Goal: Task Accomplishment & Management: Manage account settings

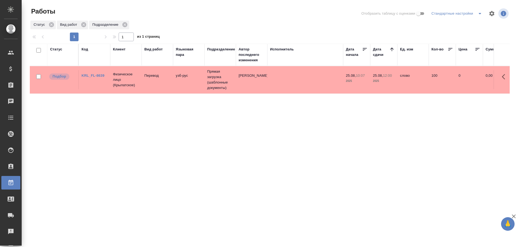
click at [264, 93] on tr "Подбор KRL_FL-8639 Физическое лицо (Крылатское) Перевод узб-рус Прямая загрузка…" at bounding box center [500, 79] width 941 height 27
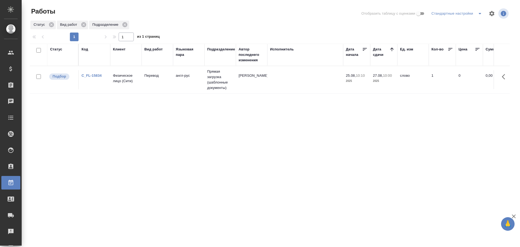
click at [187, 77] on td "англ-рус" at bounding box center [188, 79] width 31 height 19
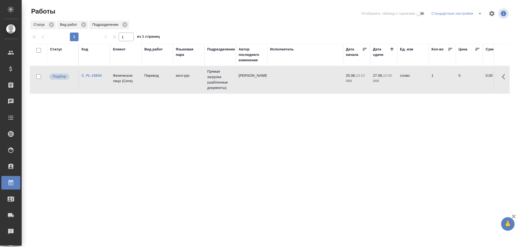
click at [187, 77] on td "англ-рус" at bounding box center [188, 79] width 31 height 19
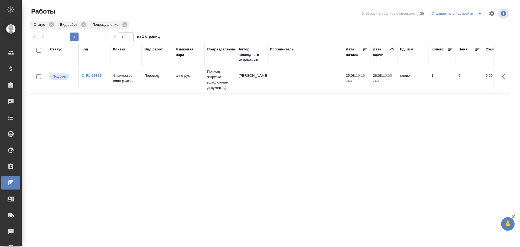
click at [186, 83] on td "англ-рус" at bounding box center [188, 79] width 31 height 19
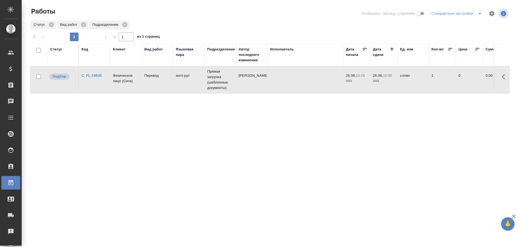
click at [186, 83] on td "англ-рус" at bounding box center [188, 79] width 31 height 19
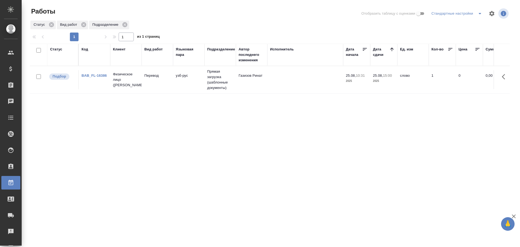
click at [290, 92] on tr "Подбор BAB_FL-16386 Физическое лицо (Бабушкинская) Перевод узб-рус Прямая загру…" at bounding box center [500, 79] width 941 height 27
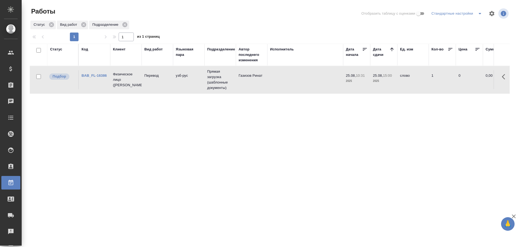
click at [290, 92] on tr "Подбор BAB_FL-16386 Физическое лицо (Бабушкинская) Перевод узб-рус Прямая загру…" at bounding box center [500, 79] width 941 height 27
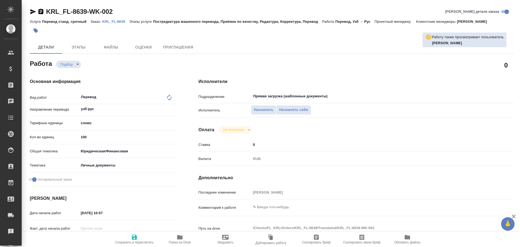
type textarea "x"
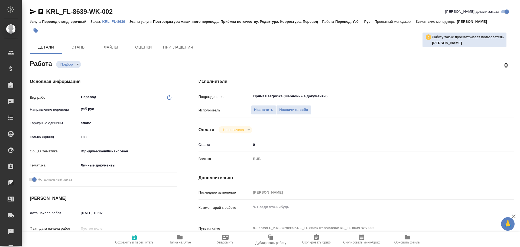
type textarea "x"
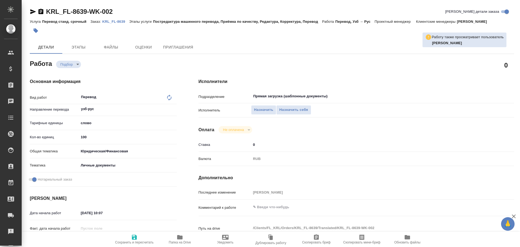
type textarea "x"
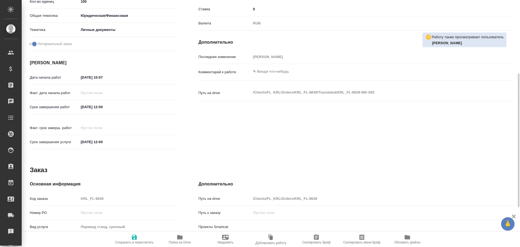
type textarea "x"
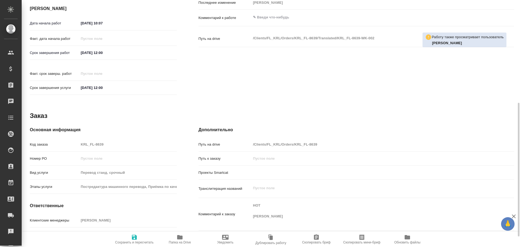
scroll to position [209, 0]
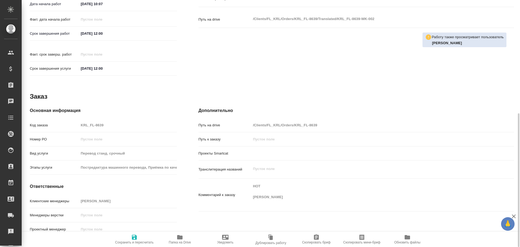
type textarea "x"
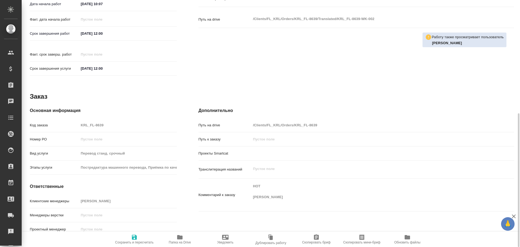
type textarea "x"
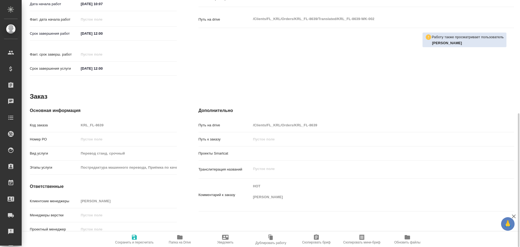
click at [175, 237] on span "Папка на Drive" at bounding box center [179, 239] width 39 height 10
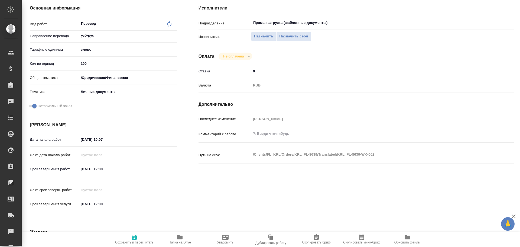
scroll to position [19, 0]
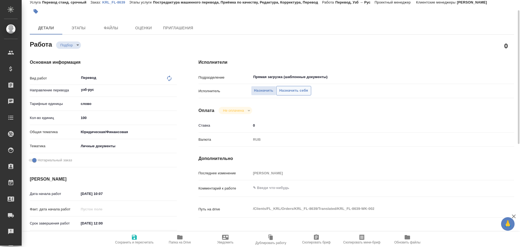
click at [304, 92] on span "Назначить себя" at bounding box center [293, 90] width 29 height 6
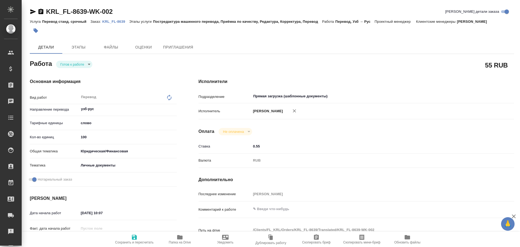
type textarea "x"
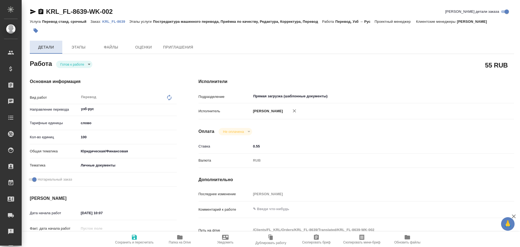
type textarea "x"
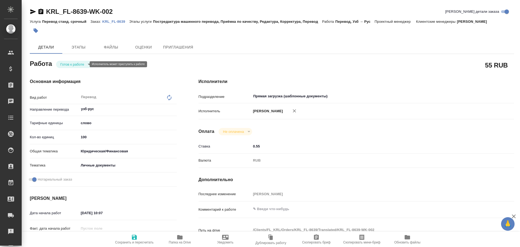
type textarea "x"
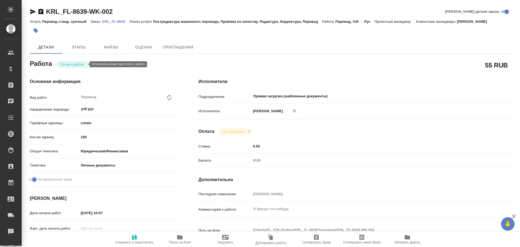
click at [72, 65] on body "🙏 .cls-1 fill:#fff; AWATERA Gusev Alexandr Клиенты Спецификации Заказы Чаты Tod…" at bounding box center [260, 123] width 520 height 247
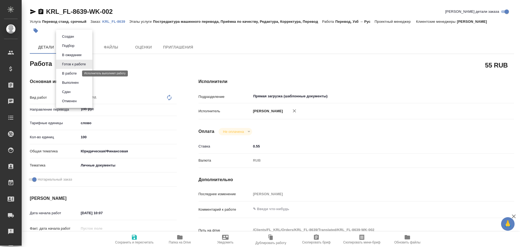
click at [68, 75] on button "В работе" at bounding box center [69, 73] width 18 height 6
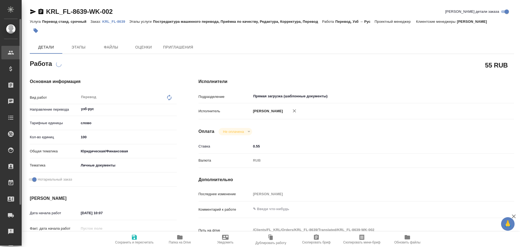
type textarea "x"
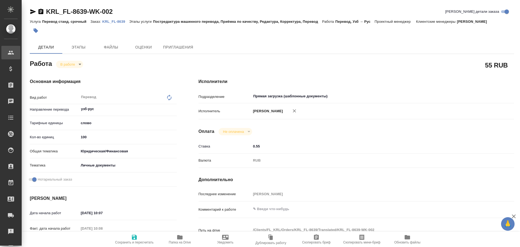
type textarea "x"
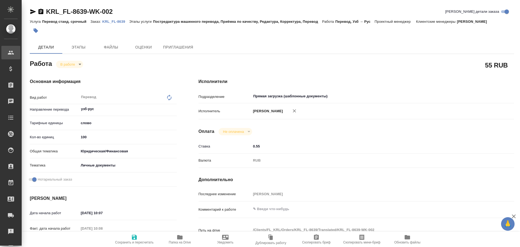
type textarea "x"
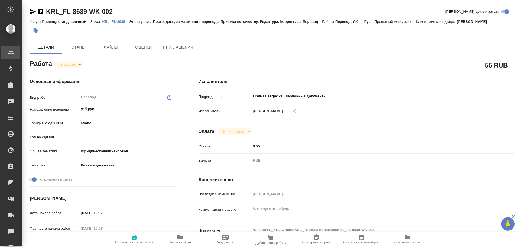
type textarea "x"
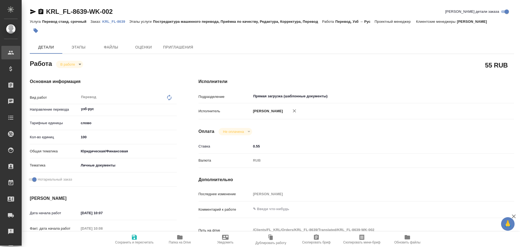
type textarea "x"
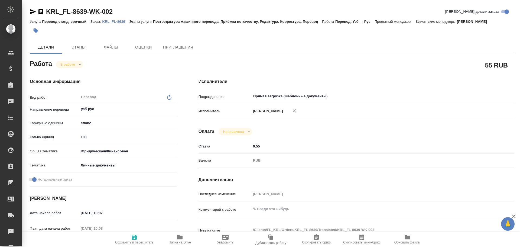
type textarea "x"
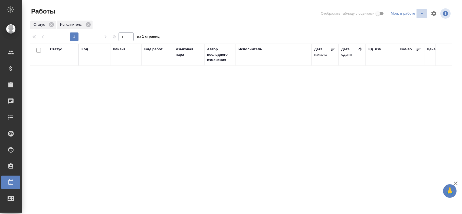
click at [420, 14] on icon "split button" at bounding box center [422, 13] width 7 height 7
click at [402, 22] on li "Стандартные настройки" at bounding box center [409, 24] width 52 height 9
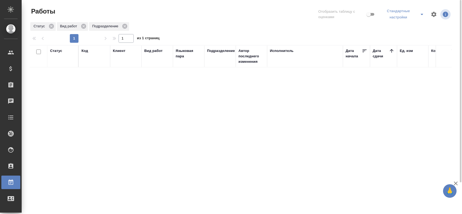
click at [420, 17] on icon "split button" at bounding box center [422, 14] width 7 height 7
click at [403, 27] on li "Мои, в работе" at bounding box center [404, 28] width 47 height 9
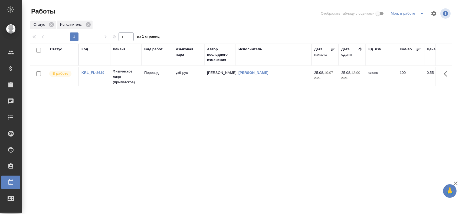
click at [217, 75] on td "[PERSON_NAME]" at bounding box center [219, 76] width 31 height 19
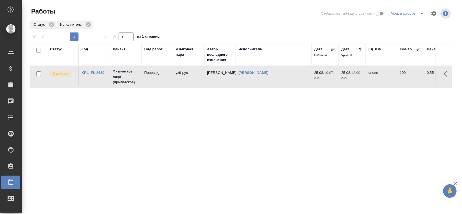
click at [217, 75] on td "Гусев Александр" at bounding box center [219, 76] width 31 height 19
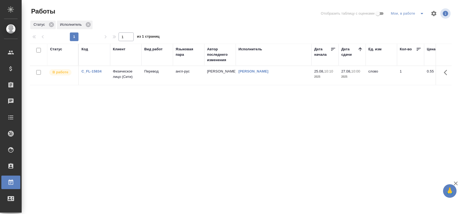
click at [162, 77] on td "Перевод" at bounding box center [157, 75] width 31 height 19
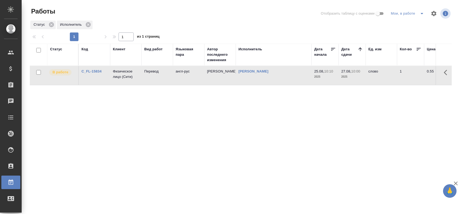
click at [162, 77] on td "Перевод" at bounding box center [157, 75] width 31 height 19
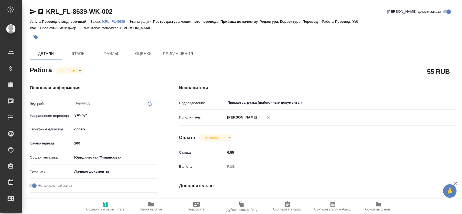
type textarea "x"
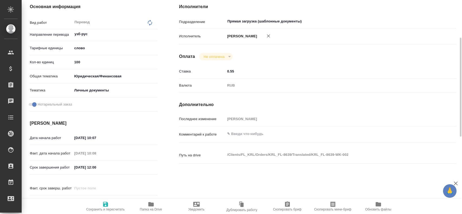
type textarea "x"
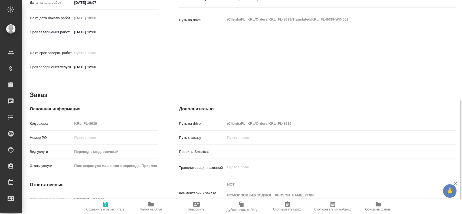
type textarea "x"
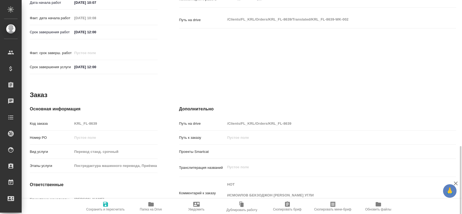
scroll to position [248, 0]
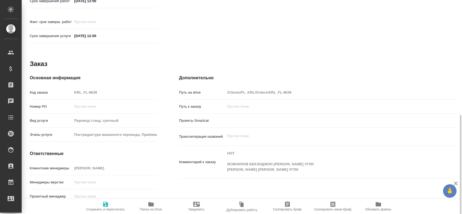
type textarea "x"
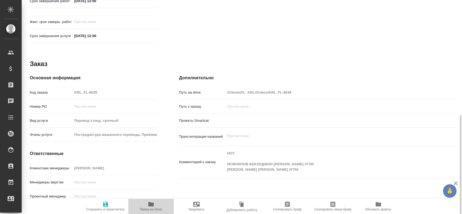
click at [152, 205] on icon "button" at bounding box center [150, 204] width 5 height 4
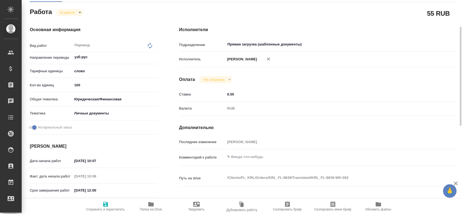
scroll to position [4, 0]
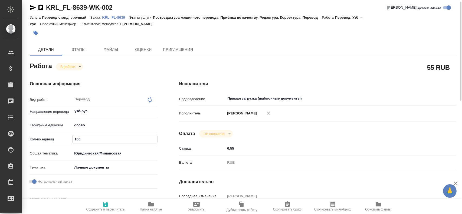
drag, startPoint x: 76, startPoint y: 142, endPoint x: 68, endPoint y: 140, distance: 8.0
click at [68, 140] on div "Кол-во единиц 100" at bounding box center [94, 139] width 128 height 9
type textarea "x"
type input "200"
type textarea "x"
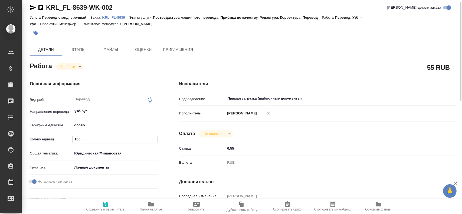
type textarea "x"
type input "200"
click at [108, 212] on button "Сохранить и пересчитать" at bounding box center [106, 206] width 46 height 15
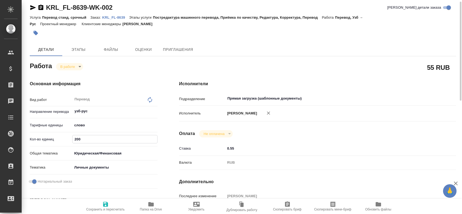
type textarea "x"
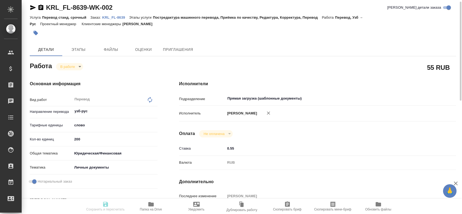
type textarea "x"
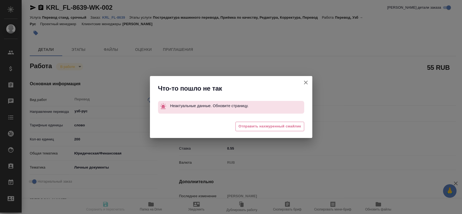
type textarea "x"
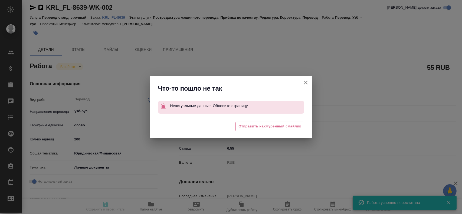
type input "inProgress"
type textarea "Перевод"
type textarea "x"
type input "узб-рус"
type input "5a8b1489cc6b4906c91bfd90"
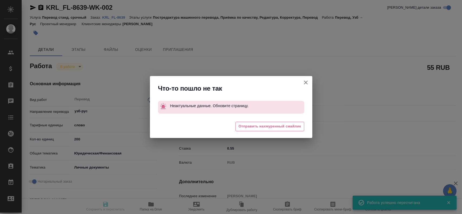
type input "100"
type input "yr-fn"
type input "5a8b8b956a9677013d343cfe"
checkbox input "true"
type input "25.08.2025 10:07"
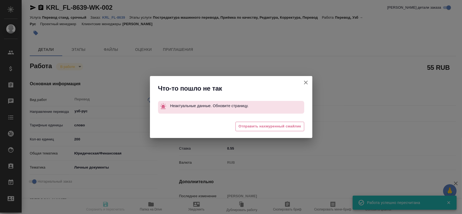
type input "25.08.2025 10:08"
type input "25.08.2025 12:00"
type input "Прямая загрузка (шаблонные документы)"
type input "notPayed"
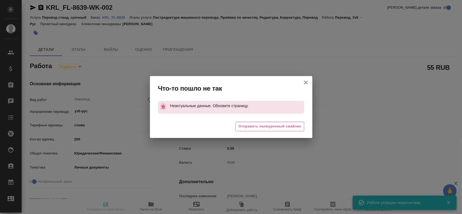
type input "0.55"
type input "RUB"
type input "Гусев Александр"
type textarea "x"
type textarea "/Clients/FL_KRL/Orders/KRL_FL-8639/Translated/KRL_FL-8639-WK-002"
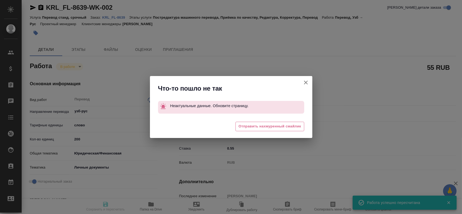
type textarea "x"
type input "KRL_FL-8639"
type input "Перевод станд. срочный"
type input "Постредактура машинного перевода, Приёмка по качеству, Редактура, Корректура, П…"
type input "Касымов Тимур"
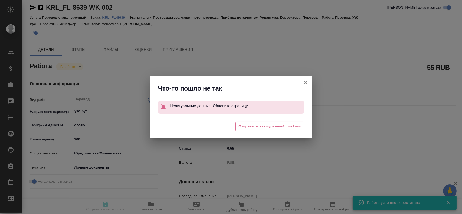
type input "Касымов Тимур"
type input "/Clients/FL_KRL/Orders/KRL_FL-8639"
type textarea "x"
type textarea "НОТ ИСМОИЛОВ БЕКЗОДЖОН ИСРОИЛ УГЛИ ИСМОИЛОВ ШЕРЗОД ИСРОИЛ УГЛИ"
type textarea "x"
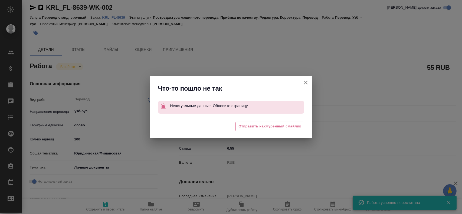
type textarea "x"
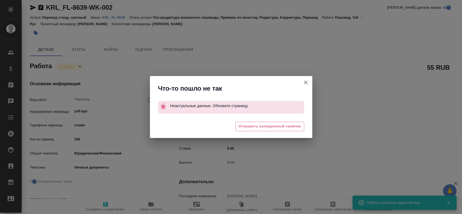
type textarea "x"
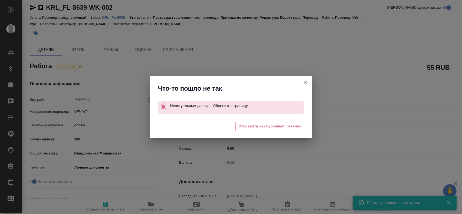
type textarea "x"
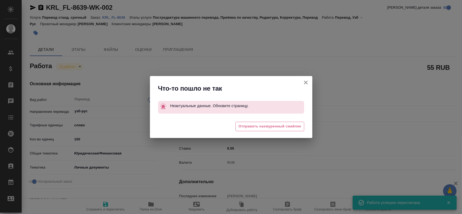
type textarea "x"
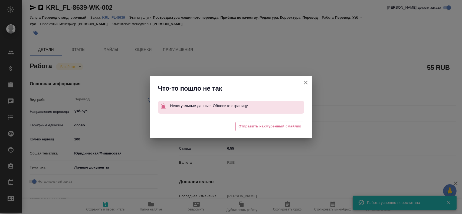
click at [306, 83] on icon "button" at bounding box center [306, 82] width 7 height 7
type textarea "x"
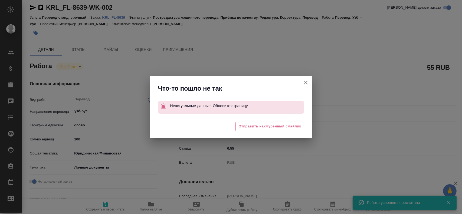
type textarea "x"
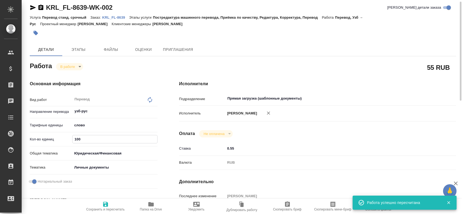
drag, startPoint x: 77, startPoint y: 139, endPoint x: 70, endPoint y: 140, distance: 6.6
click at [70, 140] on div "Кол-во единиц 100" at bounding box center [94, 139] width 128 height 9
type textarea "x"
type input "200"
type textarea "x"
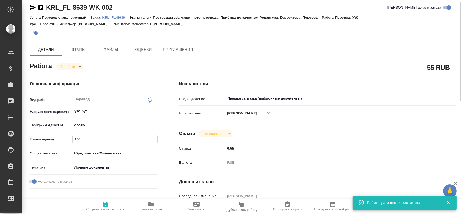
type textarea "x"
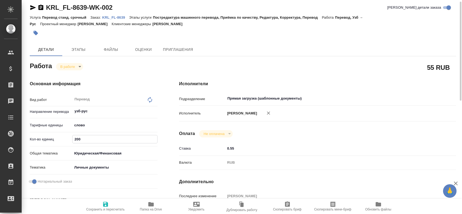
type input "200"
click at [103, 206] on icon "button" at bounding box center [105, 204] width 7 height 7
type textarea "x"
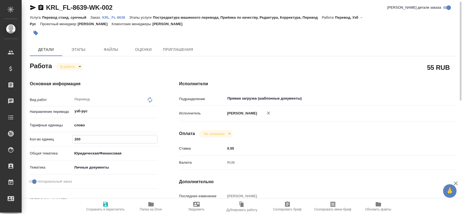
type textarea "x"
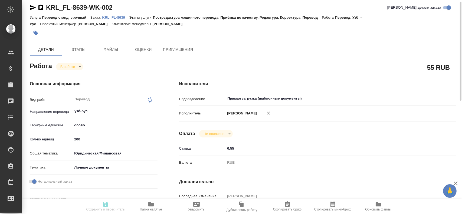
type textarea "x"
type input "inProgress"
type textarea "Перевод"
type textarea "x"
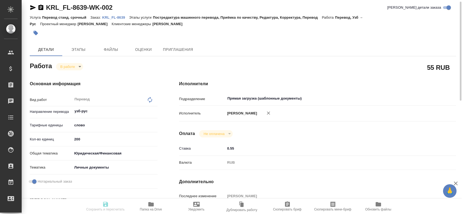
type input "узб-рус"
type input "5a8b1489cc6b4906c91bfd90"
type input "200"
type input "yr-fn"
type input "5a8b8b956a9677013d343cfe"
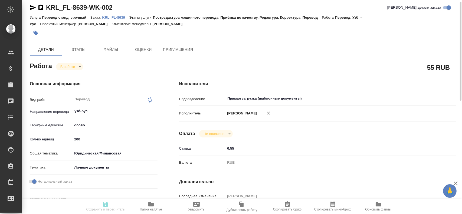
checkbox input "true"
type input "25.08.2025 10:07"
type input "25.08.2025 10:08"
type input "25.08.2025 12:00"
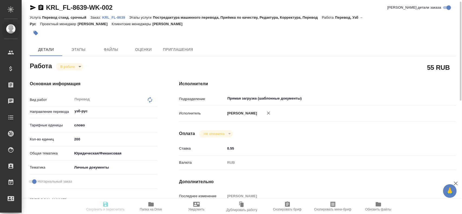
type input "Прямая загрузка (шаблонные документы)"
type input "notPayed"
type input "0.55"
type input "RUB"
type input "Гусев Александр"
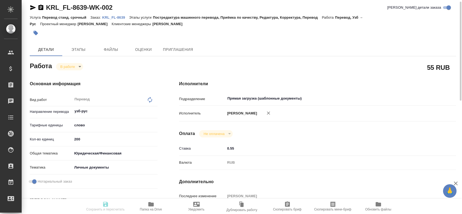
type textarea "x"
type textarea "/Clients/FL_KRL/Orders/KRL_FL-8639/Translated/KRL_FL-8639-WK-002"
type textarea "x"
type input "KRL_FL-8639"
type input "Перевод станд. срочный"
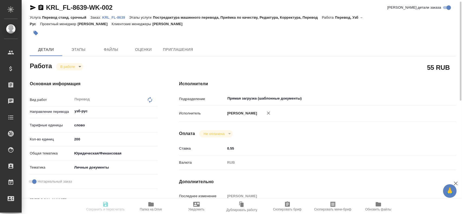
type input "Постредактура машинного перевода, Приёмка по качеству, Редактура, Корректура, П…"
type input "Касымов Тимур"
type input "/Clients/FL_KRL/Orders/KRL_FL-8639"
type textarea "x"
type textarea "НОТ ИСМОИЛОВ БЕКЗОДЖОН ИСРОИЛ УГЛИ ИСМОИЛОВ ШЕРЗОД ИСРОИЛ УГЛИ"
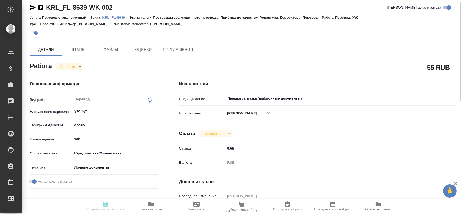
type textarea "x"
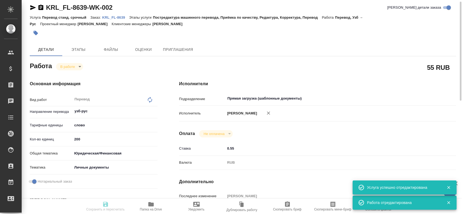
type textarea "x"
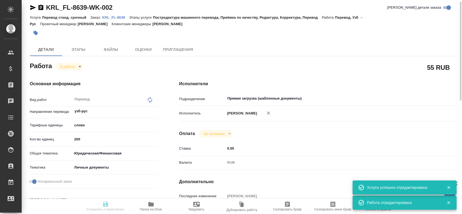
type textarea "x"
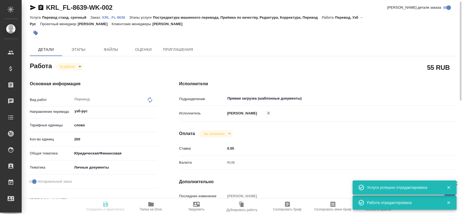
type textarea "x"
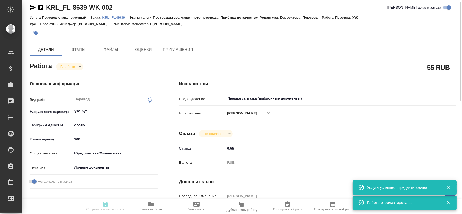
type textarea "x"
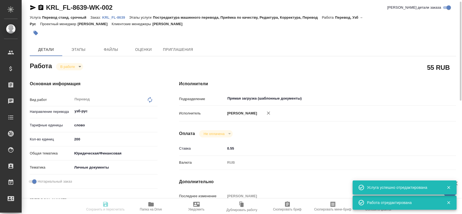
type textarea "x"
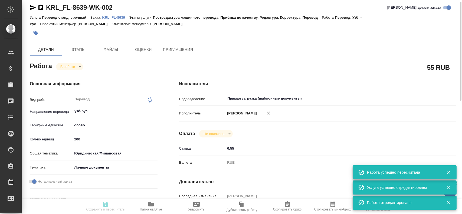
type input "inProgress"
type textarea "Перевод"
type textarea "x"
type input "узб-рус"
type input "5a8b1489cc6b4906c91bfd90"
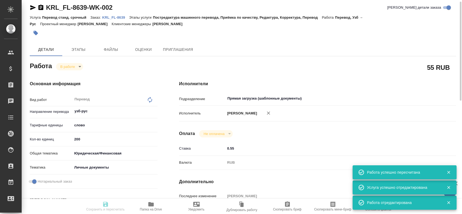
type input "200"
type input "yr-fn"
type input "5a8b8b956a9677013d343cfe"
checkbox input "true"
type input "25.08.2025 10:07"
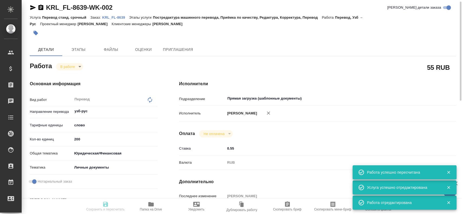
type input "25.08.2025 10:08"
type input "25.08.2025 12:00"
type input "Прямая загрузка (шаблонные документы)"
type input "notPayed"
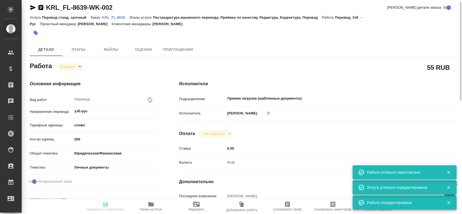
type input "0.55"
type input "RUB"
type input "Гусев Александр"
type textarea "x"
type textarea "/Clients/FL_KRL/Orders/KRL_FL-8639/Translated/KRL_FL-8639-WK-002"
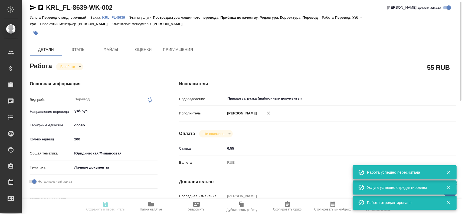
type textarea "x"
type input "KRL_FL-8639"
type input "Перевод станд. срочный"
type input "Постредактура машинного перевода, Приёмка по качеству, Редактура, Корректура, П…"
type input "Касымов Тимур"
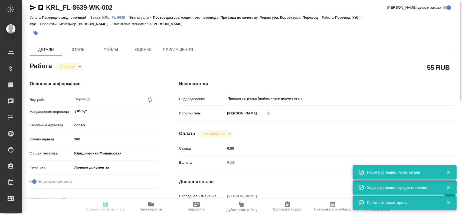
type input "/Clients/FL_KRL/Orders/KRL_FL-8639"
type textarea "x"
type textarea "НОТ ИСМОИЛОВ БЕКЗОДЖОН ИСРОИЛ УГЛИ ИСМОИЛОВ ШЕРЗОД ИСРОИЛ УГЛИ"
type textarea "x"
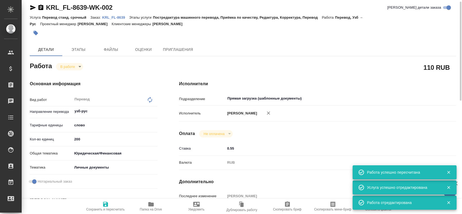
type textarea "x"
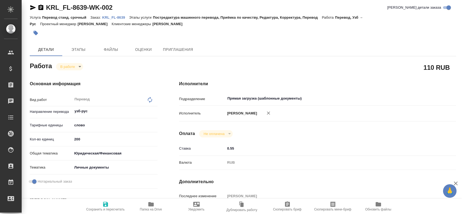
click at [72, 69] on body "🙏 .cls-1 fill:#fff; AWATERA Gusev Alexandr Клиенты Спецификации Заказы 0 Чаты T…" at bounding box center [231, 107] width 462 height 214
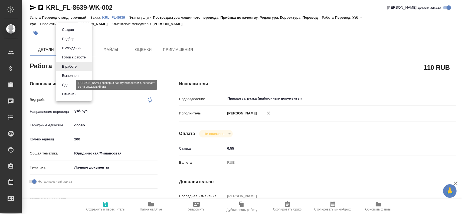
click at [70, 86] on button "Сдан" at bounding box center [66, 85] width 12 height 6
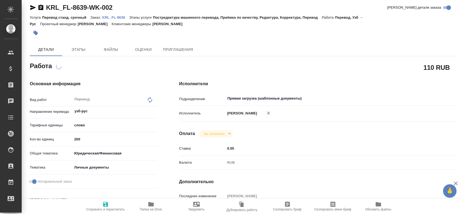
scroll to position [0, 0]
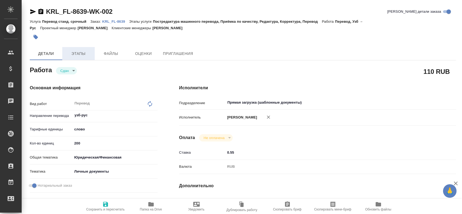
click at [72, 56] on span "Этапы" at bounding box center [79, 53] width 26 height 7
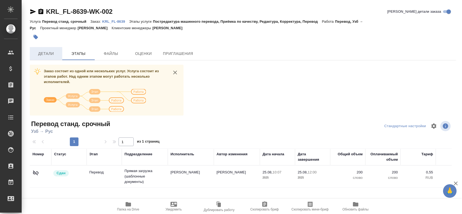
click at [52, 59] on button "Детали" at bounding box center [46, 53] width 33 height 13
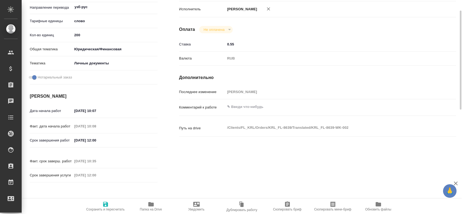
scroll to position [190, 0]
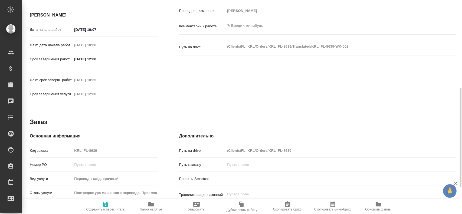
click at [67, 146] on div "Код заказа KRL_FL-8639" at bounding box center [94, 150] width 128 height 9
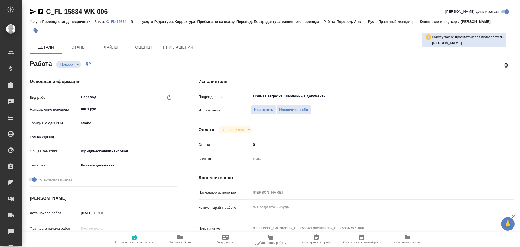
type textarea "x"
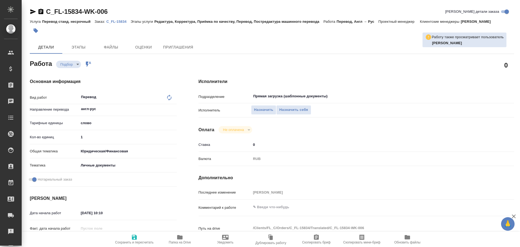
type textarea "x"
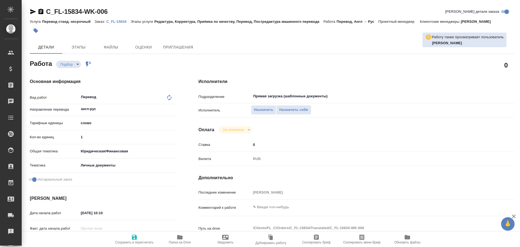
type textarea "x"
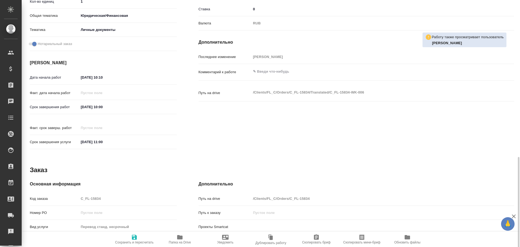
scroll to position [190, 0]
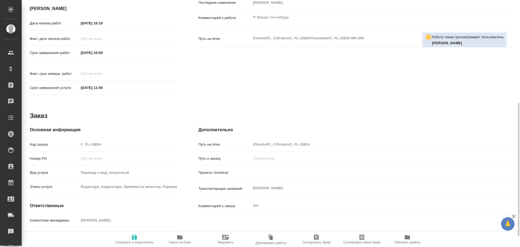
type textarea "x"
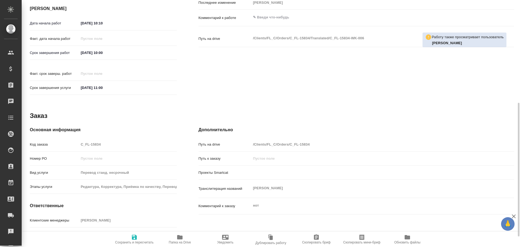
scroll to position [209, 0]
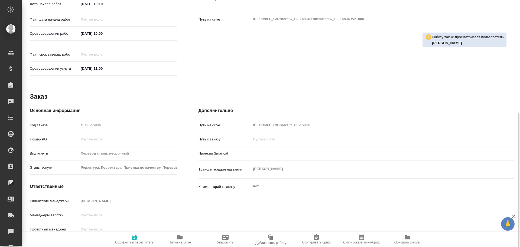
type textarea "x"
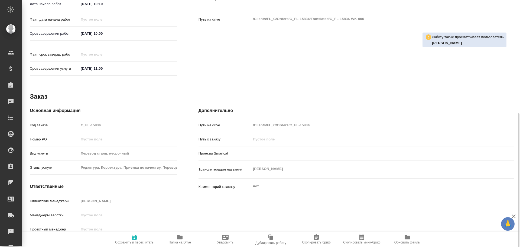
click at [181, 240] on span "Папка на Drive" at bounding box center [180, 242] width 22 height 4
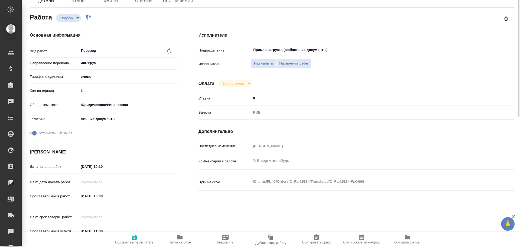
scroll to position [19, 0]
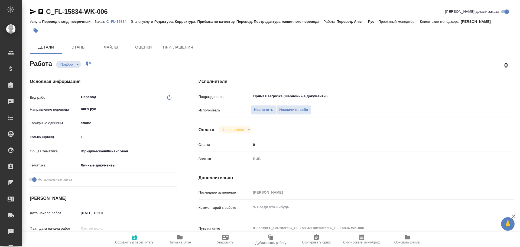
type textarea "x"
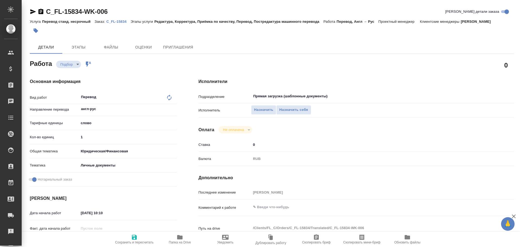
type textarea "x"
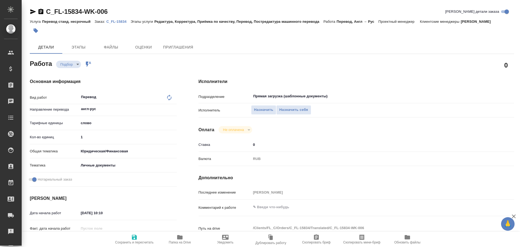
type textarea "x"
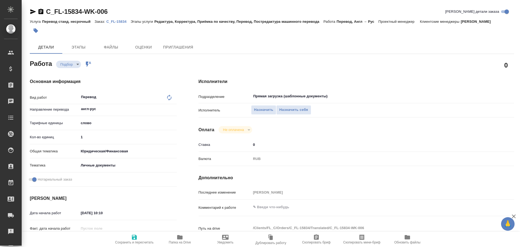
type textarea "x"
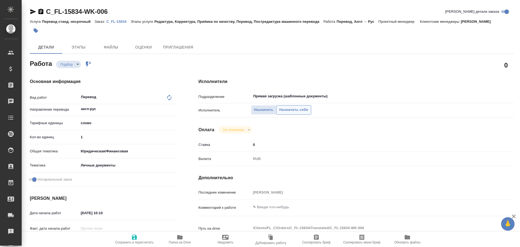
type textarea "x"
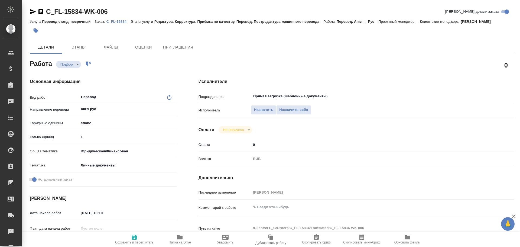
scroll to position [54, 0]
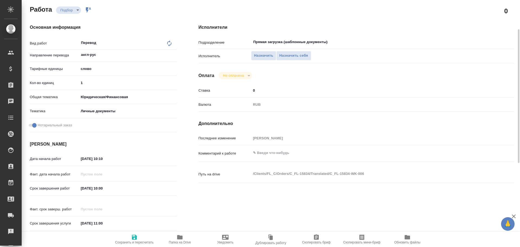
type textarea "x"
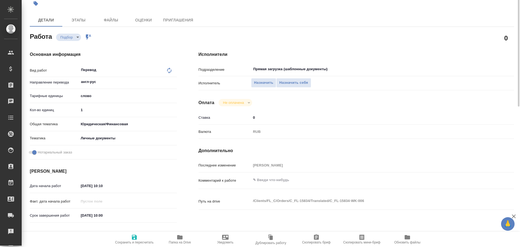
scroll to position [0, 0]
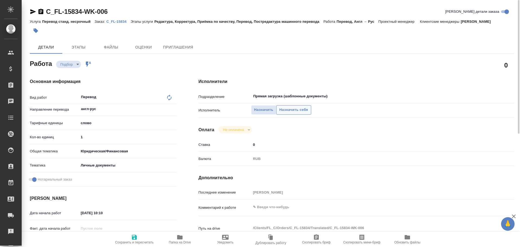
click at [282, 111] on span "Назначить себя" at bounding box center [293, 110] width 29 height 6
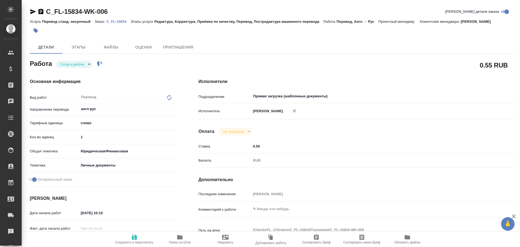
type textarea "x"
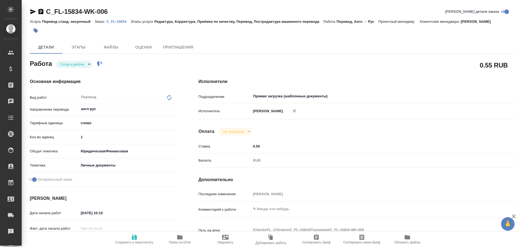
type textarea "x"
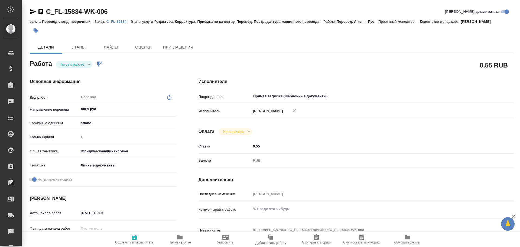
type textarea "x"
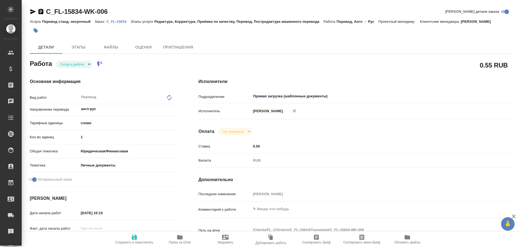
click at [63, 67] on body "🙏 .cls-1 fill:#fff; AWATERA Gusev Alexandr Клиенты Спецификации Заказы Чаты Tod…" at bounding box center [260, 123] width 520 height 247
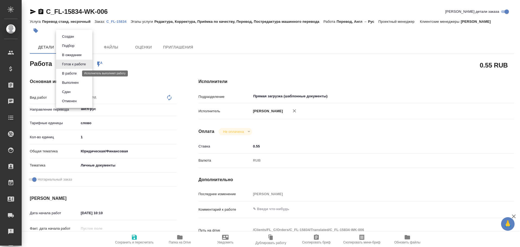
type textarea "x"
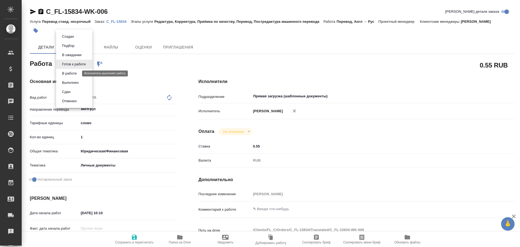
click at [63, 74] on button "В работе" at bounding box center [69, 73] width 18 height 6
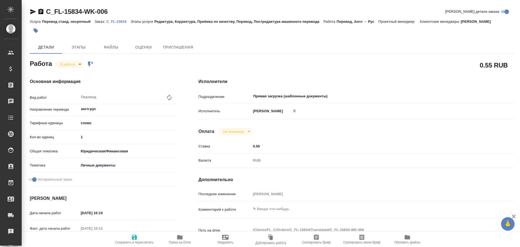
type textarea "x"
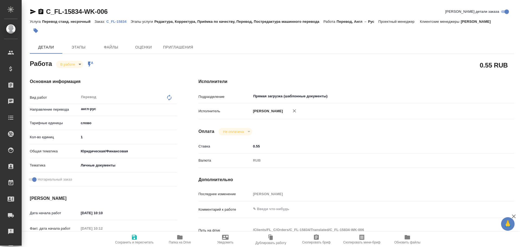
type textarea "x"
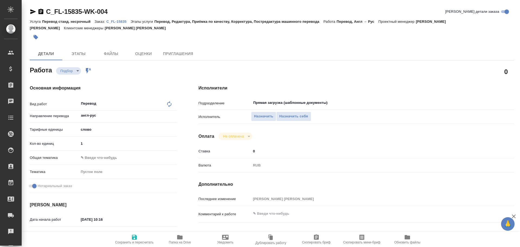
scroll to position [215, 0]
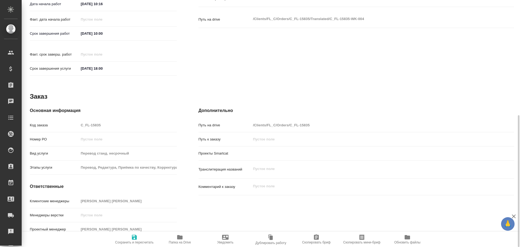
type textarea "x"
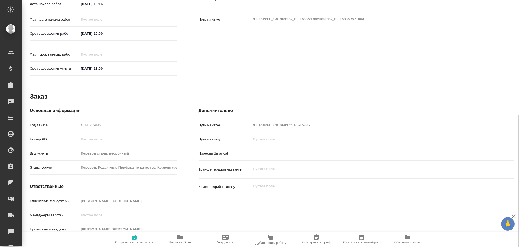
type textarea "x"
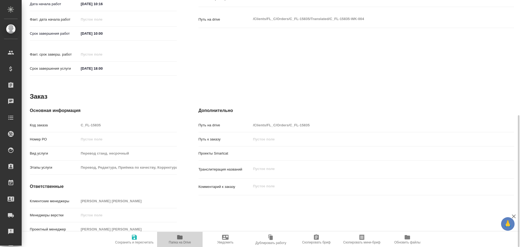
click at [177, 239] on icon "button" at bounding box center [180, 237] width 7 height 7
type textarea "x"
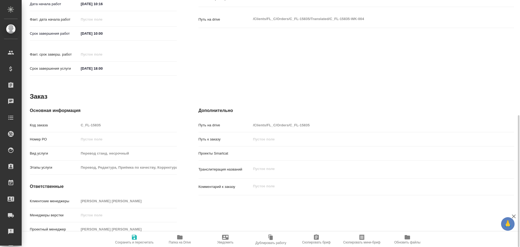
type textarea "x"
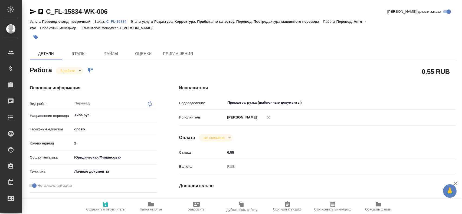
type textarea "x"
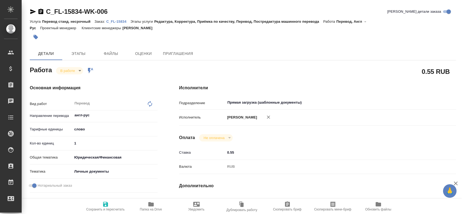
type textarea "x"
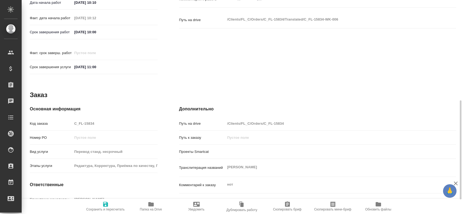
scroll to position [248, 0]
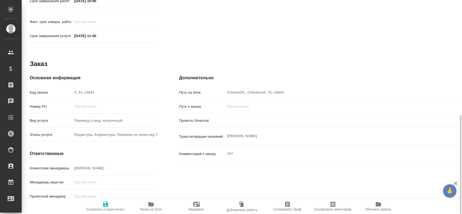
type textarea "x"
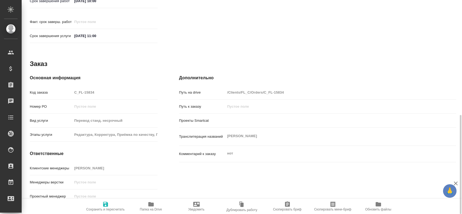
type textarea "x"
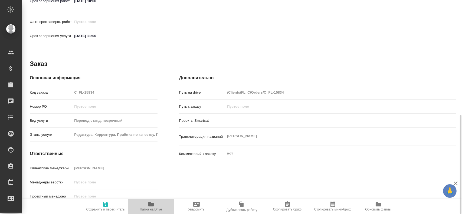
click at [161, 205] on span "Папка на Drive" at bounding box center [151, 206] width 39 height 10
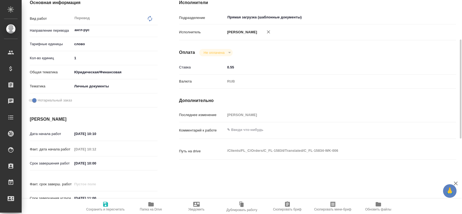
scroll to position [58, 0]
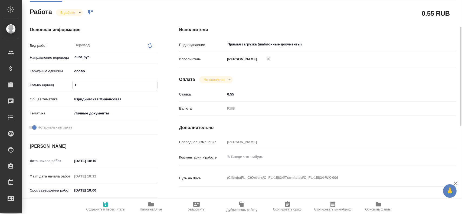
click at [78, 86] on input "1" at bounding box center [115, 85] width 85 height 8
type textarea "x"
type input "10"
type textarea "x"
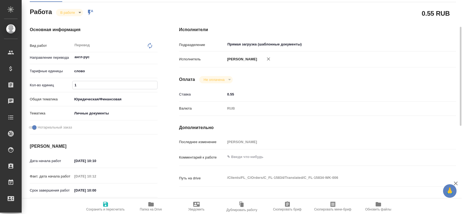
type textarea "x"
type input "100"
type textarea "x"
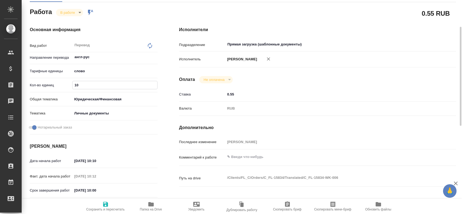
type textarea "x"
type input "100"
click at [102, 205] on span "Сохранить и пересчитать" at bounding box center [105, 206] width 39 height 10
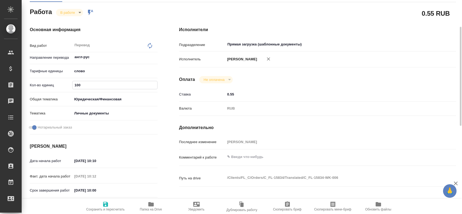
type textarea "x"
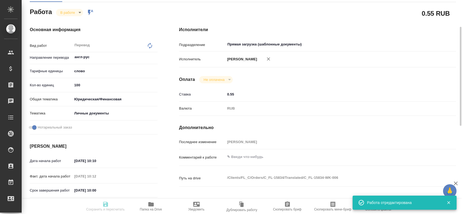
type textarea "x"
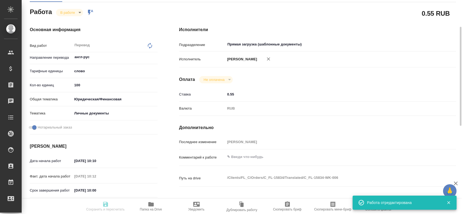
type input "inProgress"
type textarea "Перевод"
type textarea "x"
type input "англ-рус"
type input "5a8b1489cc6b4906c91bfd90"
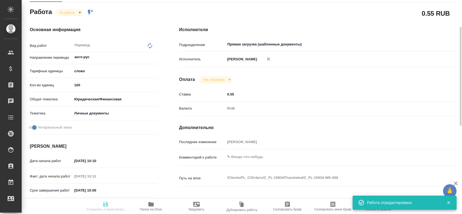
type input "100"
type input "yr-fn"
type input "5a8b8b956a9677013d343cfe"
checkbox input "true"
type input "25.08.2025 10:10"
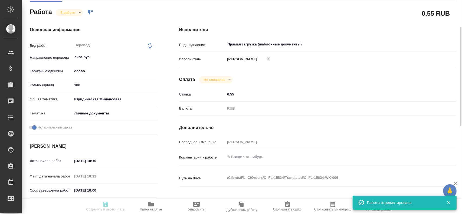
type input "25.08.2025 10:12"
type input "27.08.2025 10:00"
type input "27.08.2025 11:00"
type input "Прямая загрузка (шаблонные документы)"
type input "notPayed"
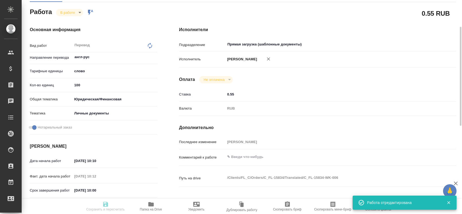
type input "0.55"
type input "RUB"
type input "Гусев Александр"
type textarea "x"
type textarea "/Clients/FL_C/Orders/C_FL-15834/Translated/C_FL-15834-WK-006"
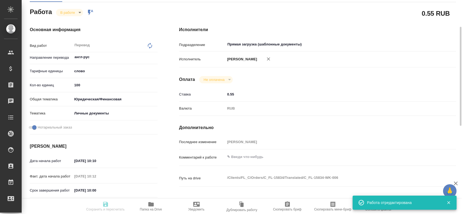
type textarea "x"
type input "C_FL-15834"
type input "Перевод станд. несрочный"
type input "Редактура, Корректура, Приёмка по качеству, Перевод, Постредактура машинного пе…"
type input "Зайцева Светлана"
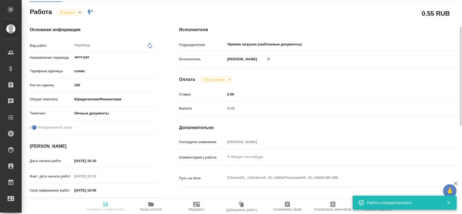
type input "/Clients/FL_C/Orders/C_FL-15834"
type textarea "Дарьина Арина"
type textarea "x"
type textarea "нот"
type textarea "x"
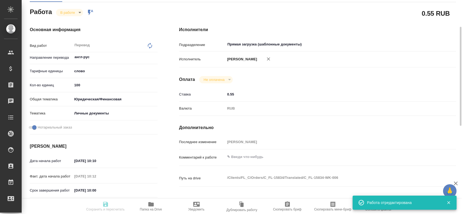
type textarea "x"
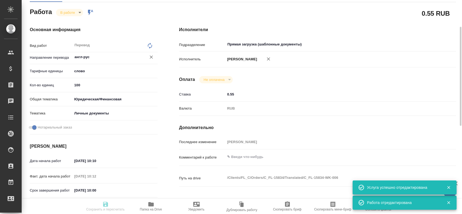
type textarea "x"
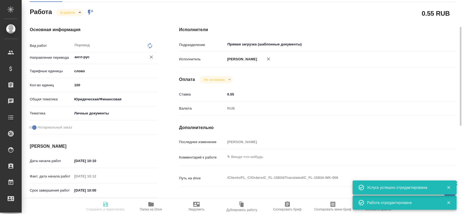
type textarea "x"
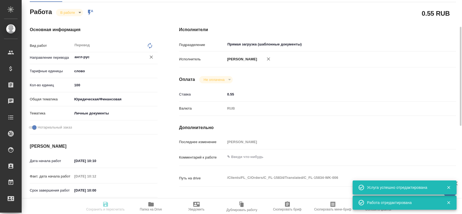
type textarea "x"
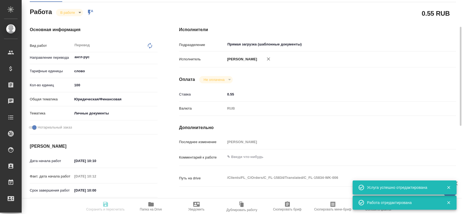
type textarea "x"
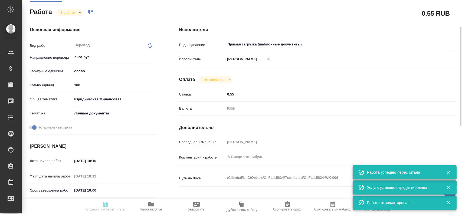
type input "inProgress"
type textarea "Перевод"
type textarea "x"
type input "англ-рус"
type input "5a8b1489cc6b4906c91bfd90"
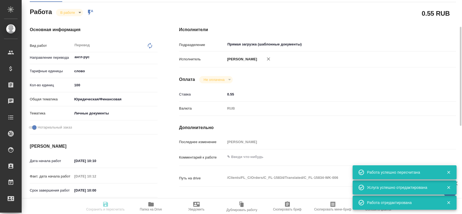
type input "100"
type input "yr-fn"
type input "5a8b8b956a9677013d343cfe"
checkbox input "true"
type input "25.08.2025 10:10"
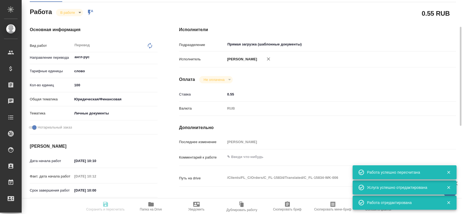
type input "25.08.2025 10:12"
type input "27.08.2025 10:00"
type input "27.08.2025 11:00"
type input "Прямая загрузка (шаблонные документы)"
type input "notPayed"
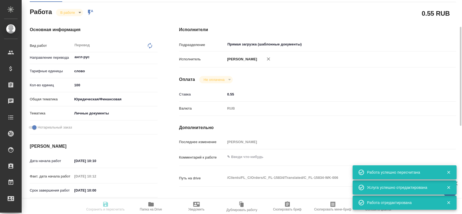
type input "0.55"
type input "RUB"
type input "Гусев Александр"
type textarea "x"
type textarea "/Clients/FL_C/Orders/C_FL-15834/Translated/C_FL-15834-WK-006"
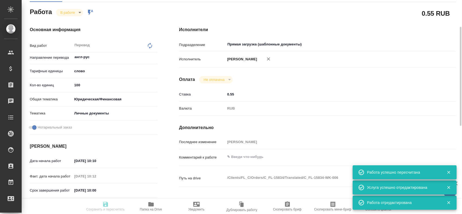
type textarea "x"
type input "C_FL-15834"
type input "Перевод станд. несрочный"
type input "Редактура, Корректура, Приёмка по качеству, Перевод, Постредактура машинного пе…"
type input "Зайцева Светлана"
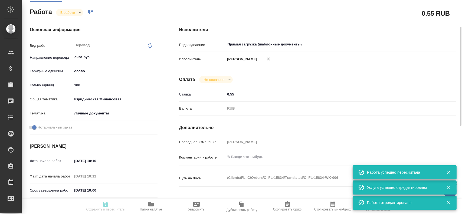
type input "/Clients/FL_C/Orders/C_FL-15834"
type textarea "Дарьина Арина"
type textarea "x"
type textarea "нот"
type textarea "x"
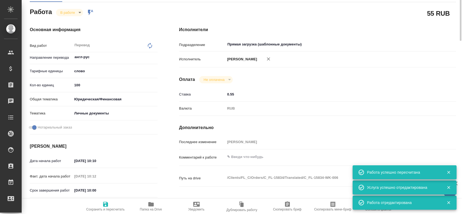
scroll to position [0, 0]
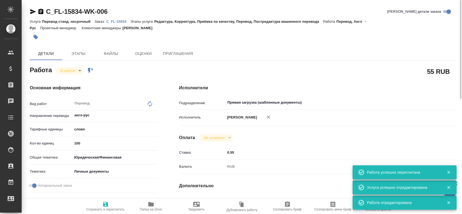
type textarea "x"
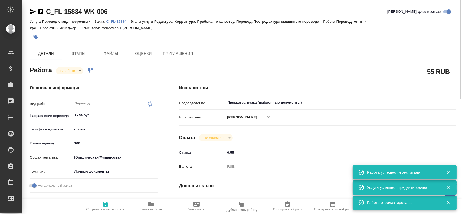
type textarea "x"
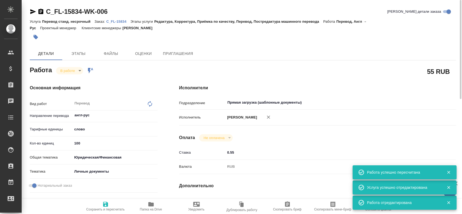
type textarea "x"
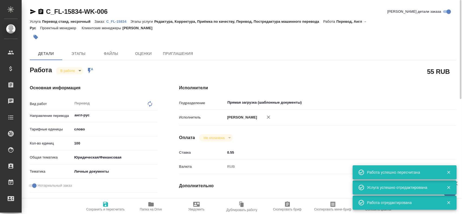
type textarea "x"
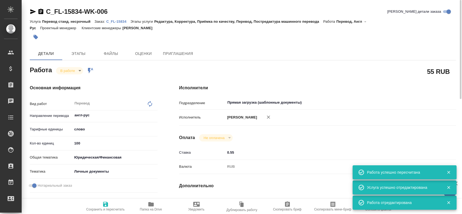
click at [72, 72] on body "🙏 .cls-1 fill:#fff; AWATERA Gusev Alexandr Клиенты Спецификации Заказы 0 Чаты T…" at bounding box center [231, 107] width 462 height 214
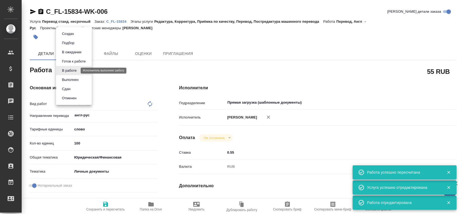
type textarea "x"
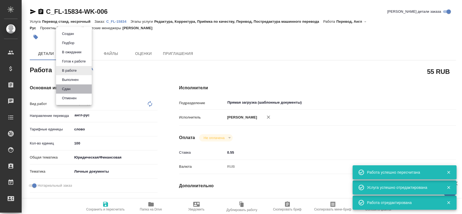
click at [70, 93] on li "Сдан" at bounding box center [74, 89] width 36 height 9
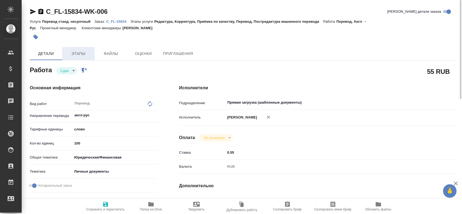
type textarea "x"
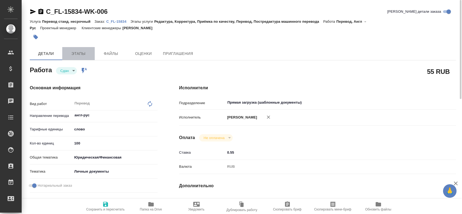
click at [82, 57] on button "Этапы" at bounding box center [78, 53] width 33 height 13
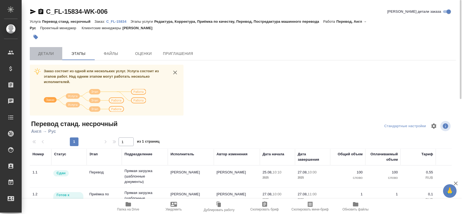
drag, startPoint x: 80, startPoint y: 58, endPoint x: 53, endPoint y: 52, distance: 27.8
click at [53, 52] on span "Детали" at bounding box center [46, 53] width 26 height 7
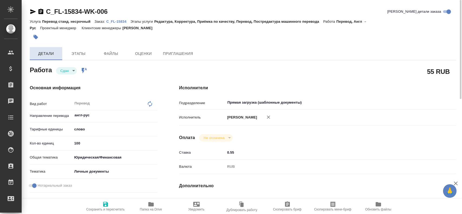
type textarea "x"
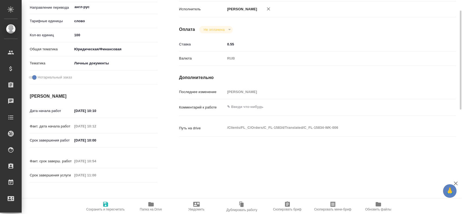
scroll to position [163, 0]
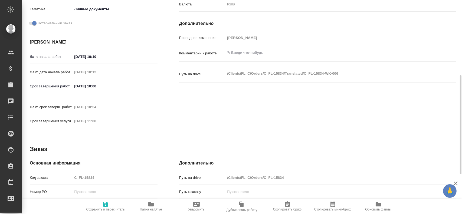
type textarea "x"
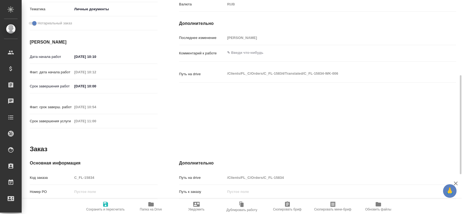
type textarea "x"
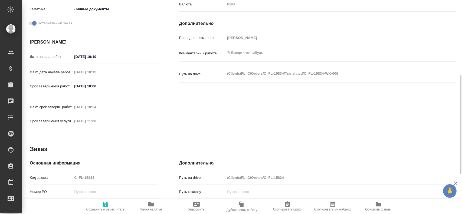
click at [61, 173] on div "Код заказа C_FL-15834" at bounding box center [94, 177] width 128 height 9
type textarea "x"
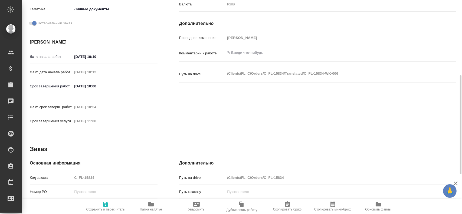
type textarea "x"
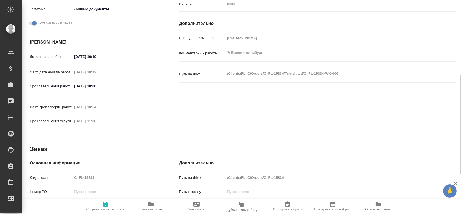
type textarea "x"
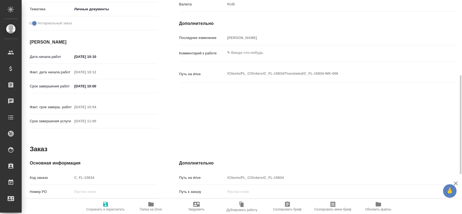
type textarea "x"
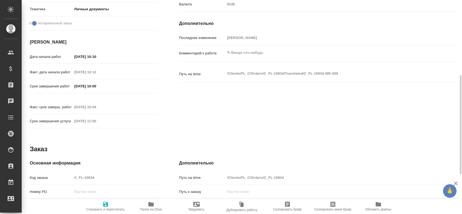
type textarea "x"
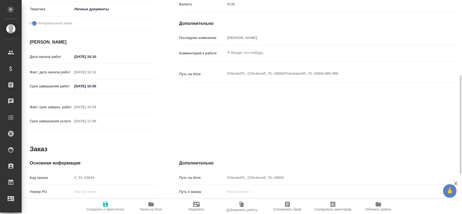
type textarea "x"
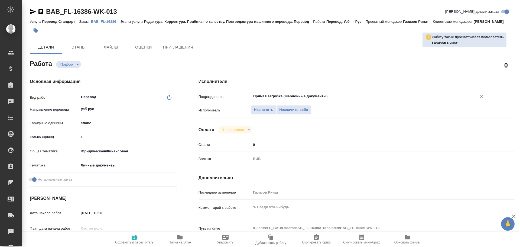
type textarea "x"
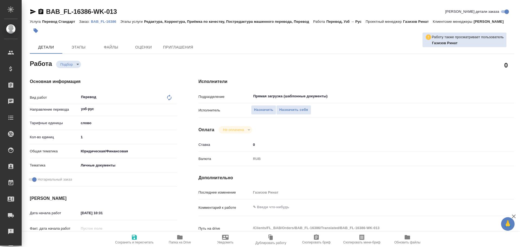
scroll to position [163, 0]
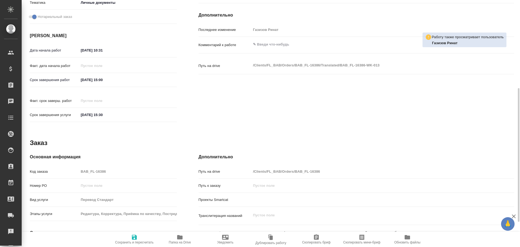
type textarea "x"
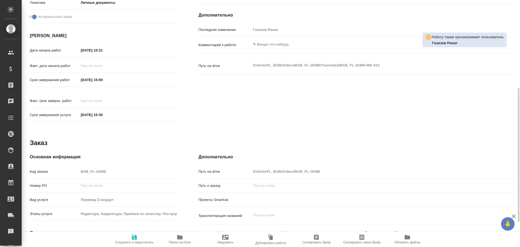
type textarea "x"
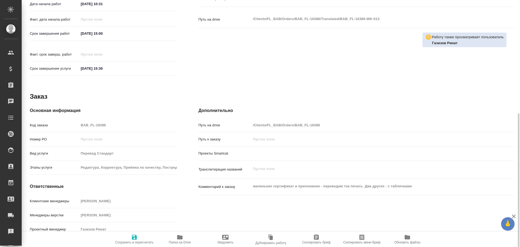
type textarea "x"
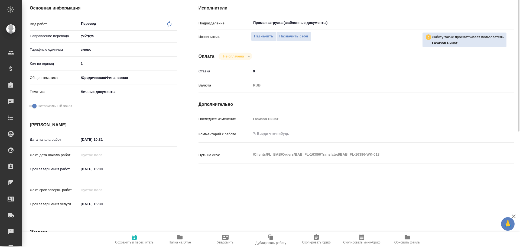
scroll to position [46, 0]
